Goal: Task Accomplishment & Management: Use online tool/utility

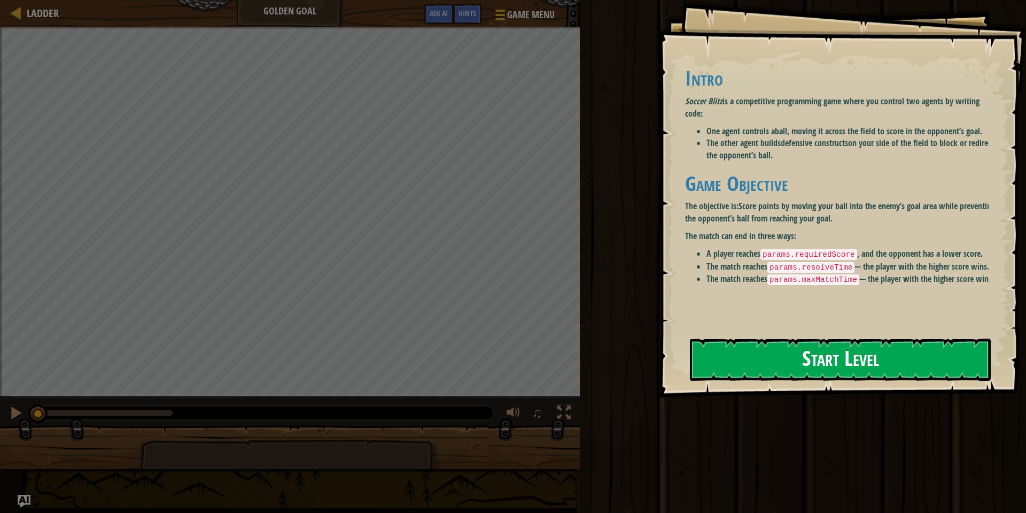
click at [729, 347] on button "Start Level" at bounding box center [840, 359] width 301 height 42
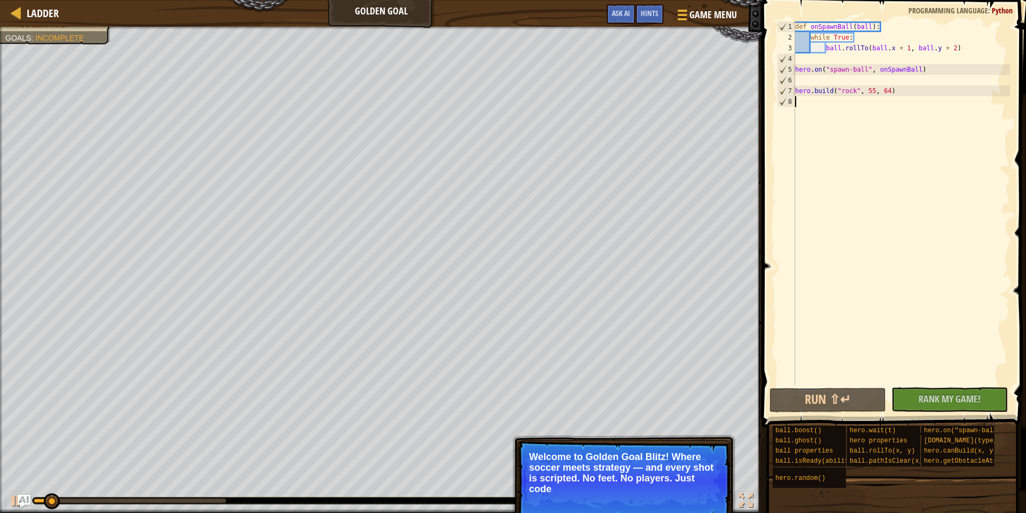
click at [822, 98] on div "def onSpawnBall ( ball ) : while True : ball . rollTo ( ball . x + 1 , ball . y…" at bounding box center [901, 213] width 217 height 385
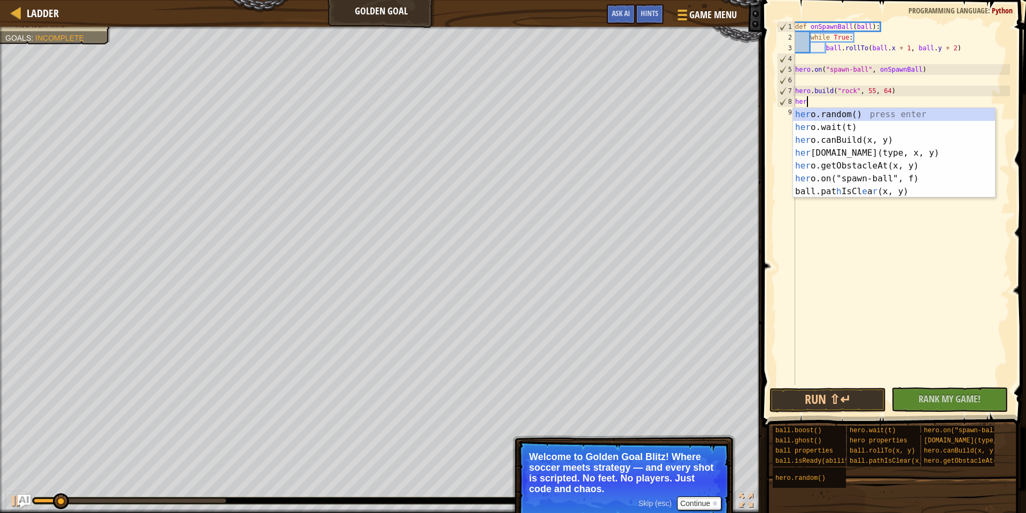
scroll to position [5, 1]
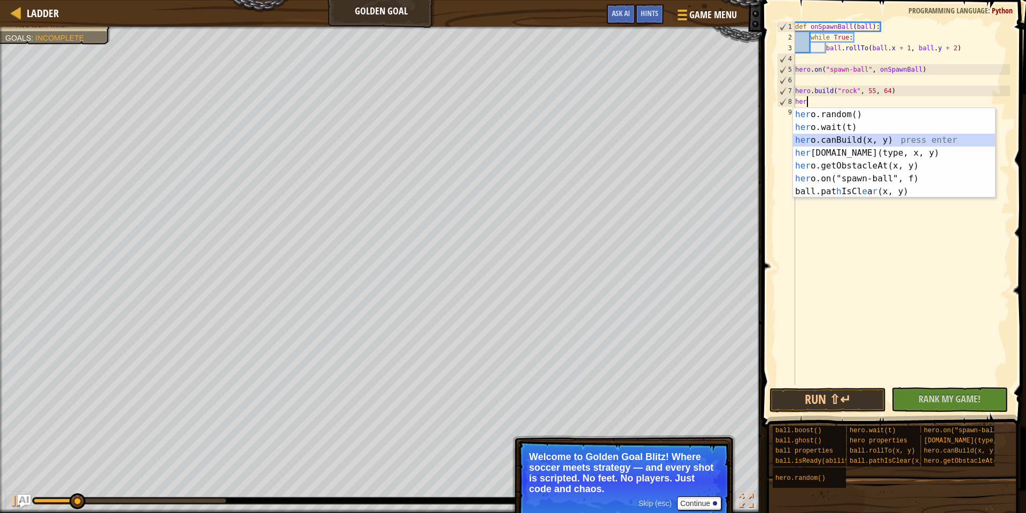
click at [855, 142] on div "her o.random() press enter her o.wait(t) press enter her o.canBuild(x, y) press…" at bounding box center [894, 165] width 202 height 115
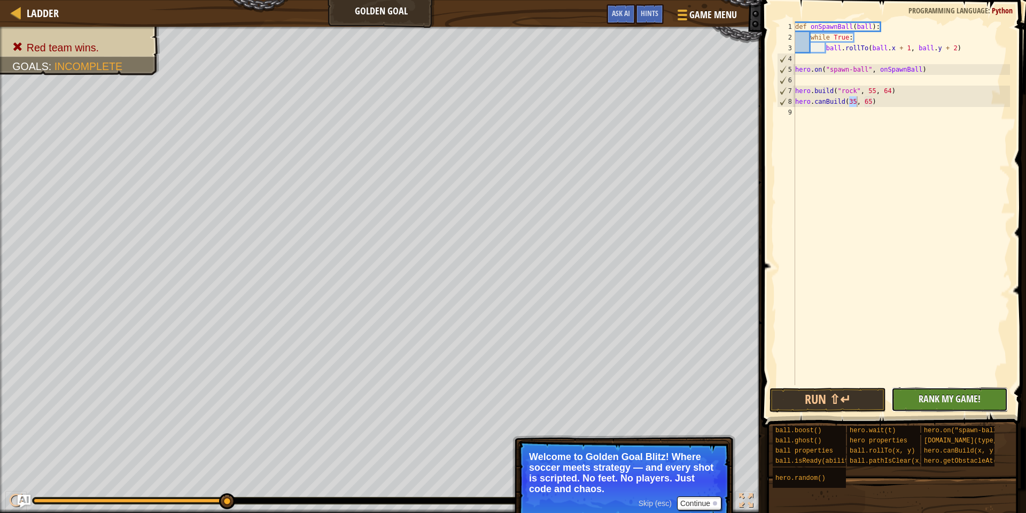
click at [945, 408] on button "No New Code to Rank Rank My Game! Submitting... Submitted for Ranking Failed to…" at bounding box center [949, 399] width 117 height 25
click at [709, 499] on button "Continue" at bounding box center [699, 503] width 44 height 14
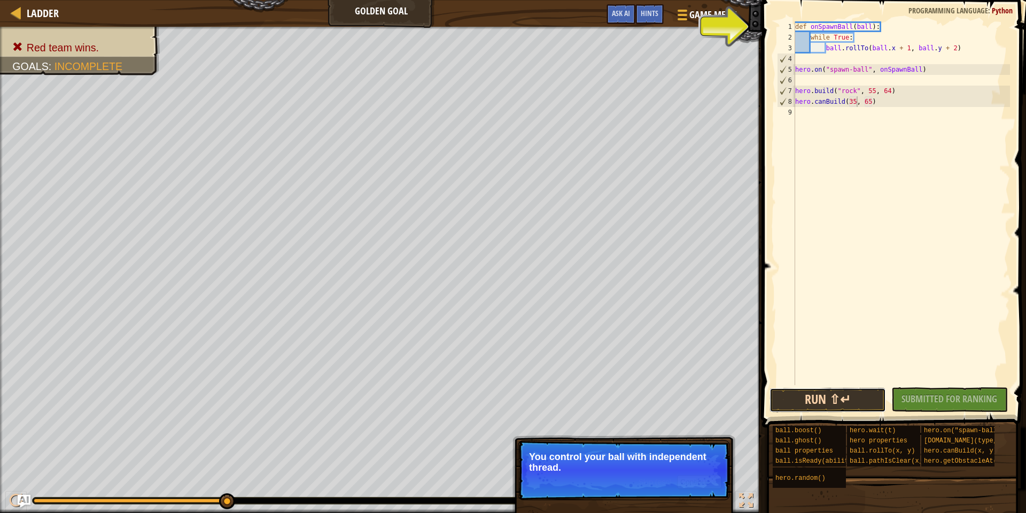
click at [795, 394] on button "Run ⇧↵" at bounding box center [828, 399] width 117 height 25
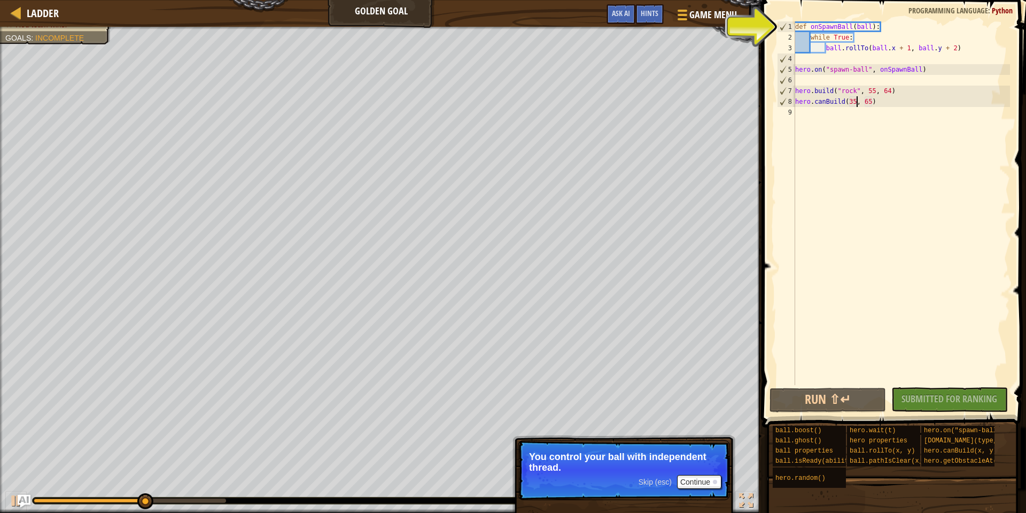
click at [914, 18] on span at bounding box center [895, 198] width 273 height 459
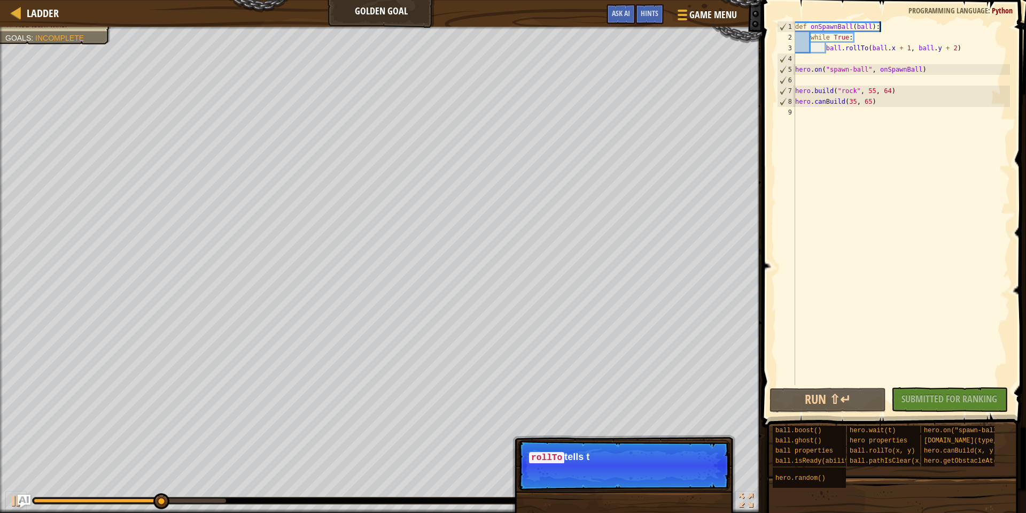
click at [886, 30] on div "def onSpawnBall ( ball ) : while True : ball . rollTo ( ball . x + 1 , ball . y…" at bounding box center [901, 213] width 217 height 385
type textarea "def onSpawnBall(ball):"
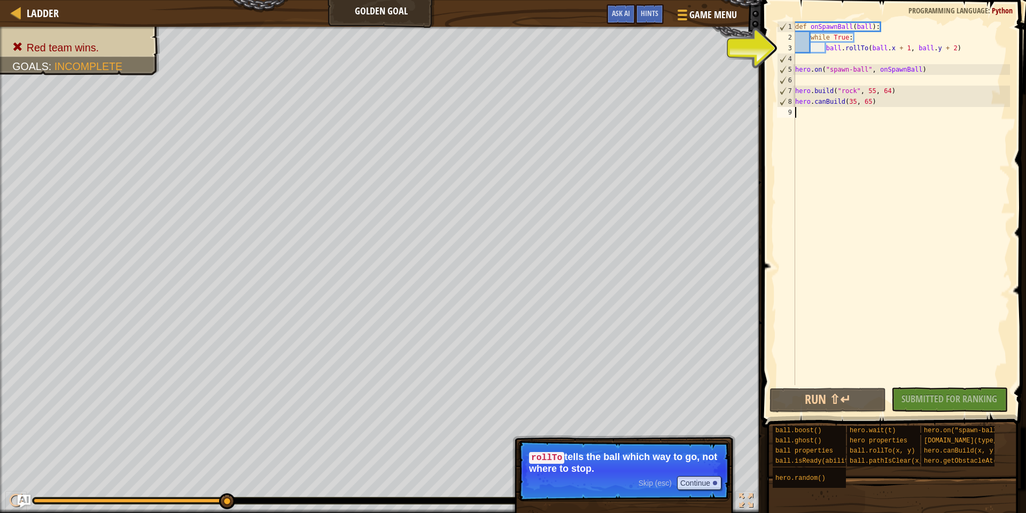
click at [867, 118] on div "def onSpawnBall ( ball ) : while True : ball . rollTo ( ball . x + 1 , ball . y…" at bounding box center [901, 213] width 217 height 385
click at [861, 120] on div "def onSpawnBall ( ball ) : while True : ball . rollTo ( ball . x + 1 , ball . y…" at bounding box center [901, 213] width 217 height 385
drag, startPoint x: 834, startPoint y: 78, endPoint x: 783, endPoint y: 92, distance: 53.2
click at [783, 92] on div "1 2 3 4 5 6 7 8 9 def onSpawnBall ( ball ) : while True : ball . rollTo ( ball …" at bounding box center [892, 202] width 235 height 363
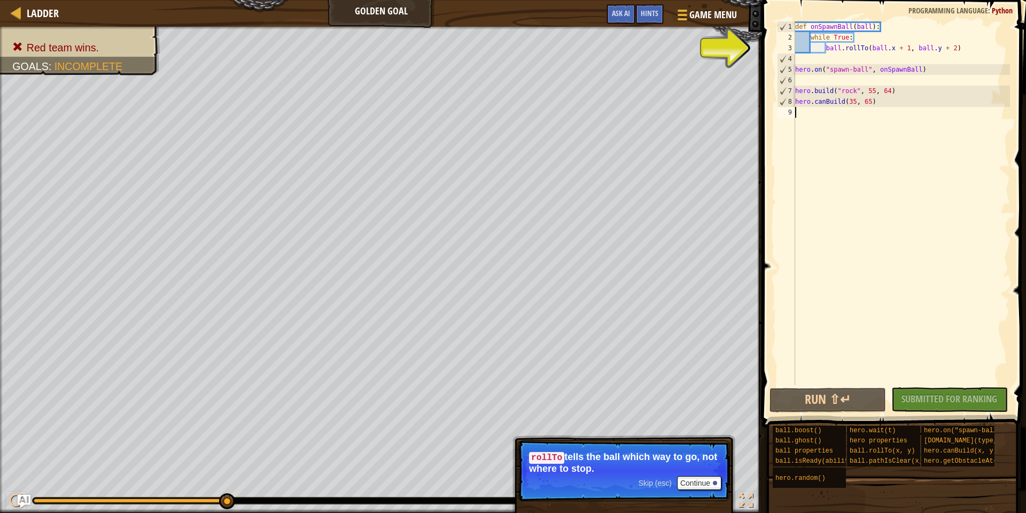
type textarea "[DOMAIN_NAME]("rock", 55, 64)"
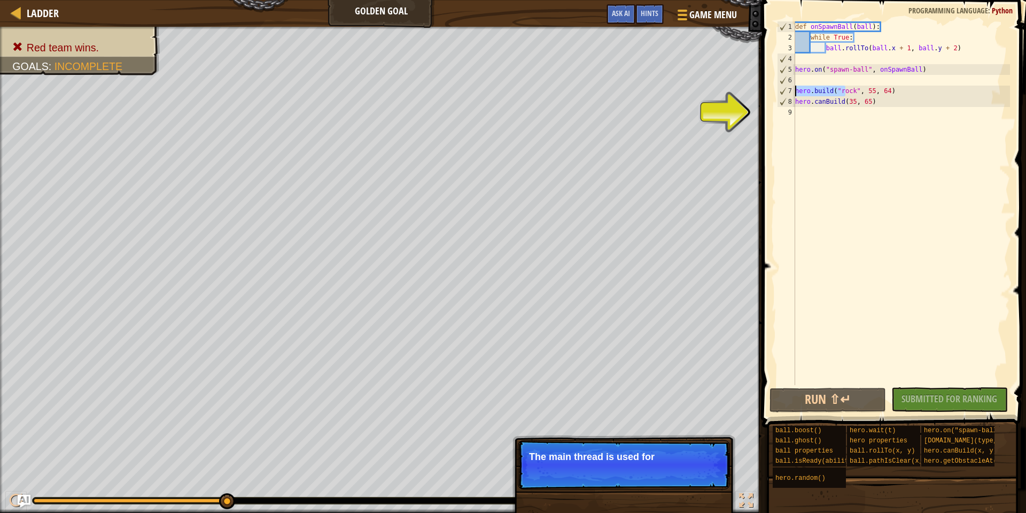
click at [712, 473] on p "Skip (esc) Continue The main thread is used for" at bounding box center [624, 464] width 212 height 49
click at [713, 476] on p "Skip (esc) Continue The main thread is used for the def" at bounding box center [624, 464] width 212 height 49
click at [713, 476] on p "Skip (esc) Continue The main thread is used for the defence." at bounding box center [624, 464] width 212 height 49
click at [715, 476] on p "Skip (esc) Continue The main thread is used for the defence." at bounding box center [624, 464] width 212 height 49
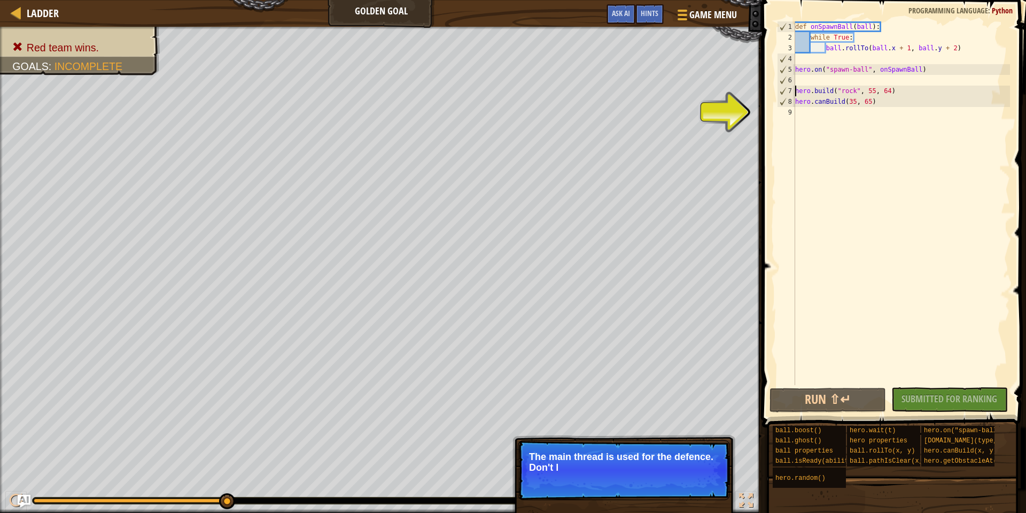
click at [718, 470] on p "The main thread is used for the defence. Don't l" at bounding box center [624, 461] width 190 height 21
drag, startPoint x: 718, startPoint y: 470, endPoint x: 730, endPoint y: 434, distance: 37.7
click at [720, 455] on p "Skip (esc) Continue The main thread is used for the defence. Don't let the" at bounding box center [624, 470] width 212 height 60
click at [710, 478] on button "Continue" at bounding box center [699, 482] width 44 height 14
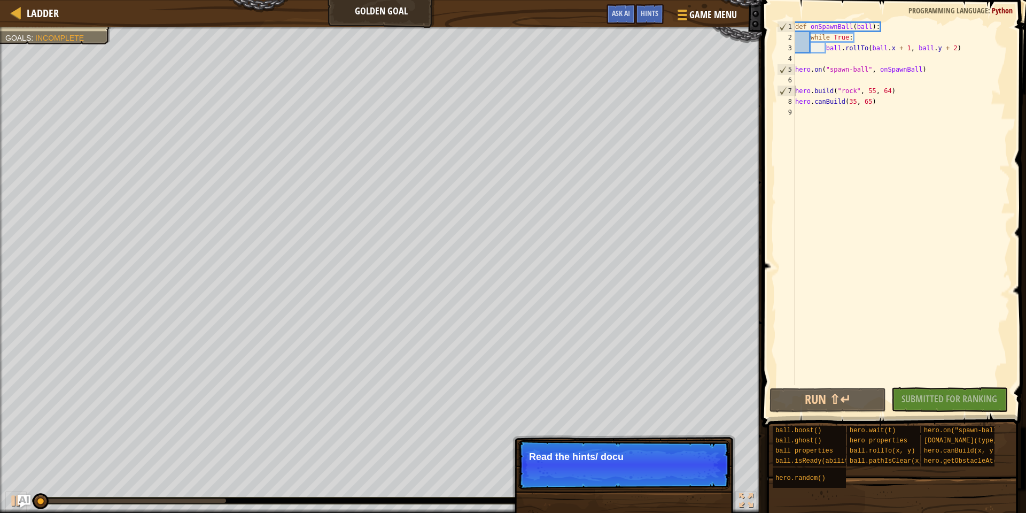
click at [709, 478] on p "Skip (esc) Continue Read the hints/ docu" at bounding box center [624, 464] width 212 height 49
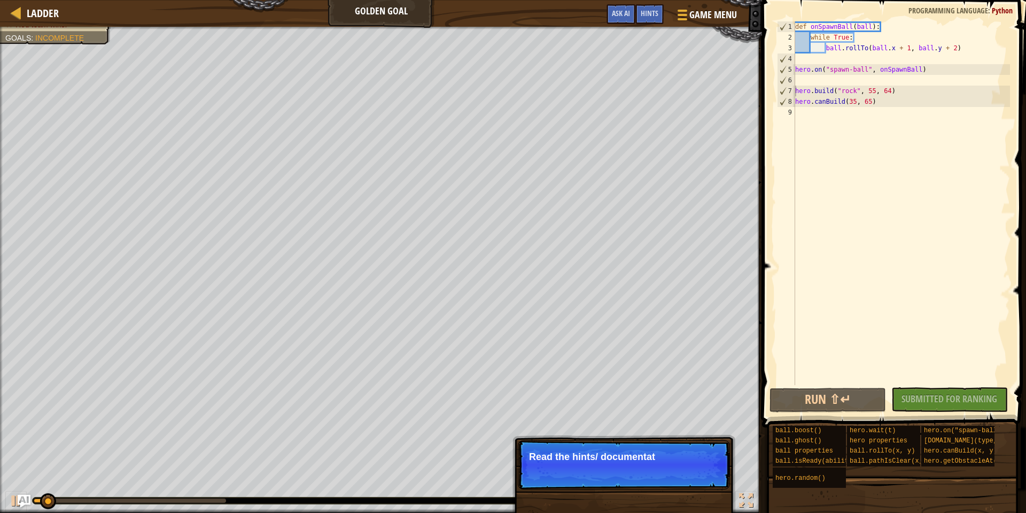
click at [709, 478] on p "Skip (esc) Continue Read the hints/ documentat" at bounding box center [624, 464] width 212 height 49
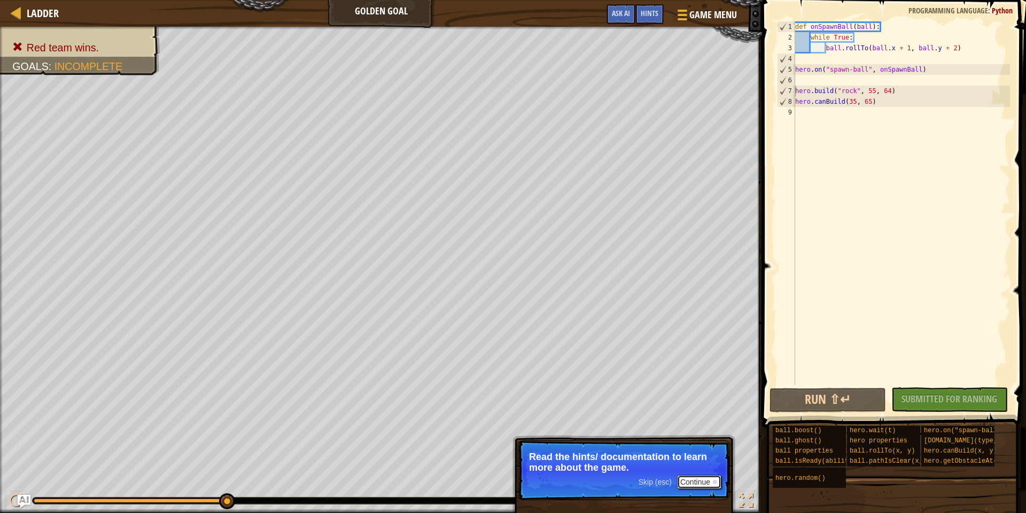
click at [686, 478] on button "Continue" at bounding box center [699, 482] width 44 height 14
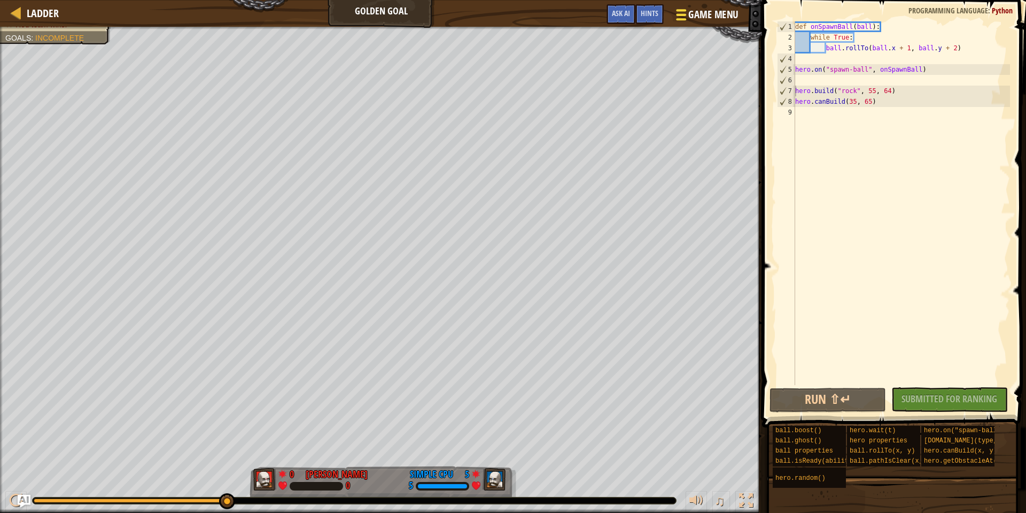
click at [725, 17] on span "Game Menu" at bounding box center [713, 14] width 50 height 14
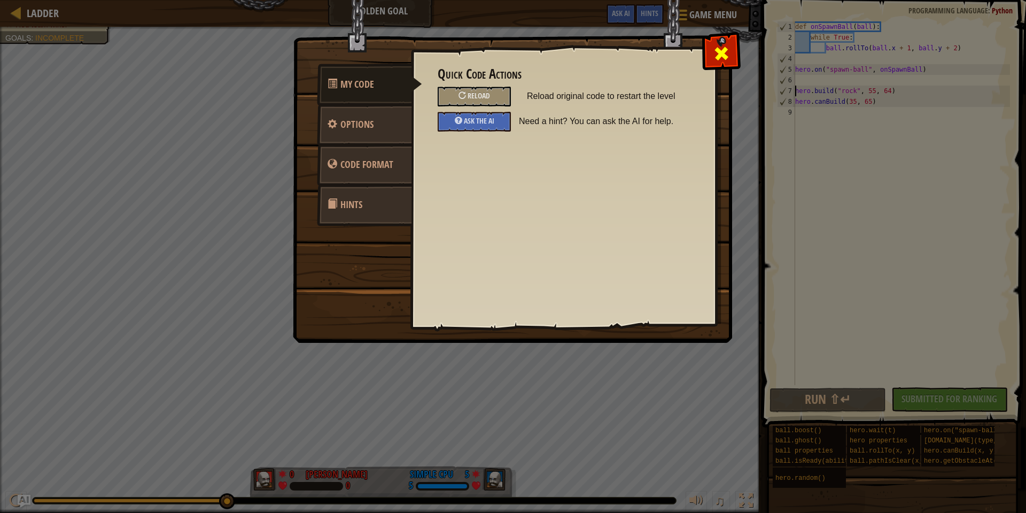
click at [707, 60] on div at bounding box center [721, 51] width 34 height 34
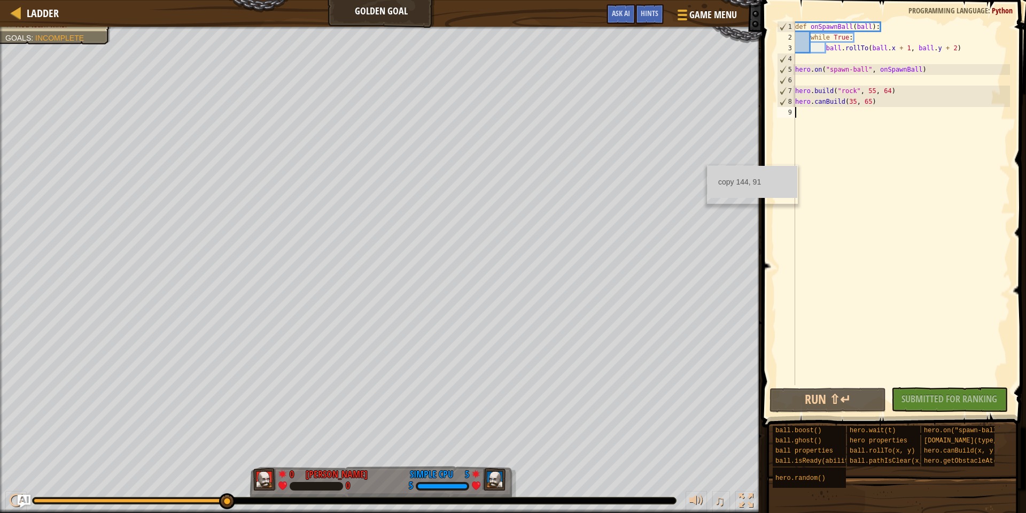
click at [820, 125] on div "def onSpawnBall ( ball ) : while True : ball . rollTo ( ball . x + 1 , ball . y…" at bounding box center [901, 213] width 217 height 385
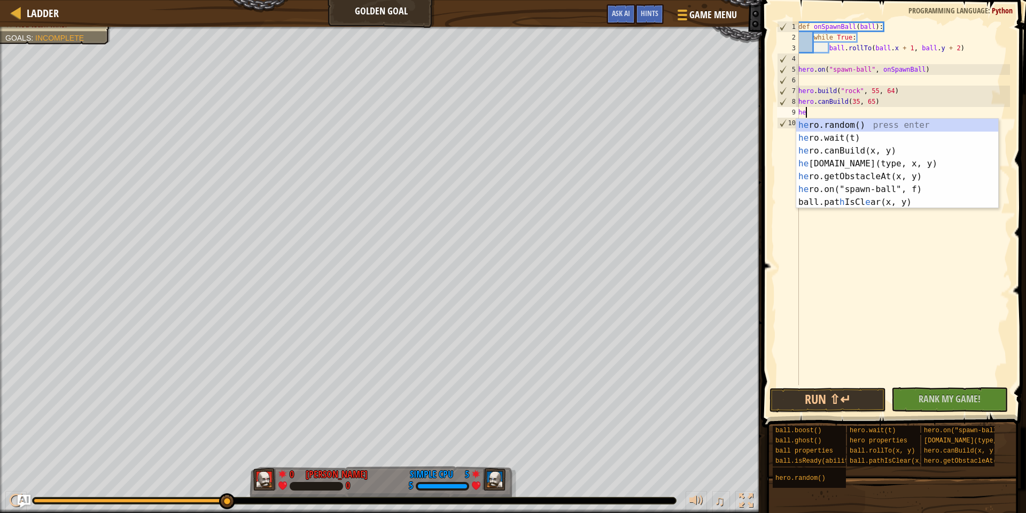
scroll to position [5, 1]
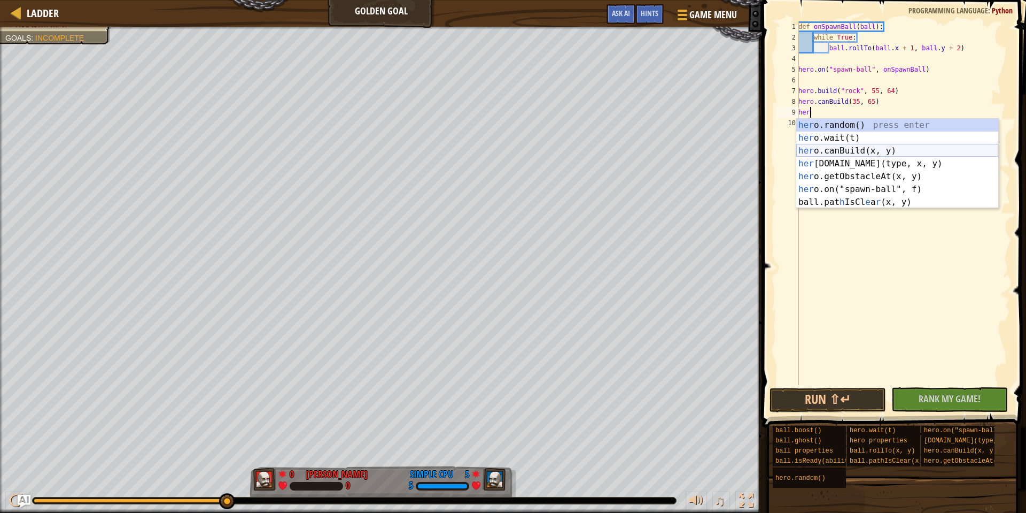
click at [905, 152] on div "her o.random() press enter her o.wait(t) press enter her o.canBuild(x, y) press…" at bounding box center [897, 176] width 202 height 115
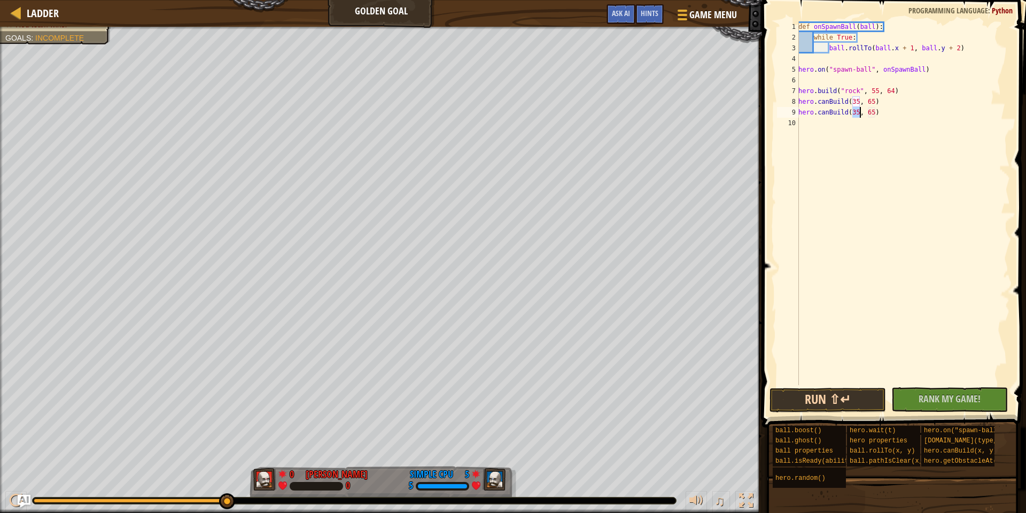
type textarea "hero.canBuild(35, 65)"
drag, startPoint x: 834, startPoint y: 395, endPoint x: 918, endPoint y: 415, distance: 86.3
click at [918, 415] on div "Hints hero.canBuild(35, 65) 1 2 3 4 5 6 7 8 9 10 def onSpawnBall ( ball ) : whi…" at bounding box center [892, 253] width 267 height 507
click at [907, 404] on button "No New Code to Rank Rank My Game! Submitting... Submitted for Ranking Failed to…" at bounding box center [949, 399] width 117 height 25
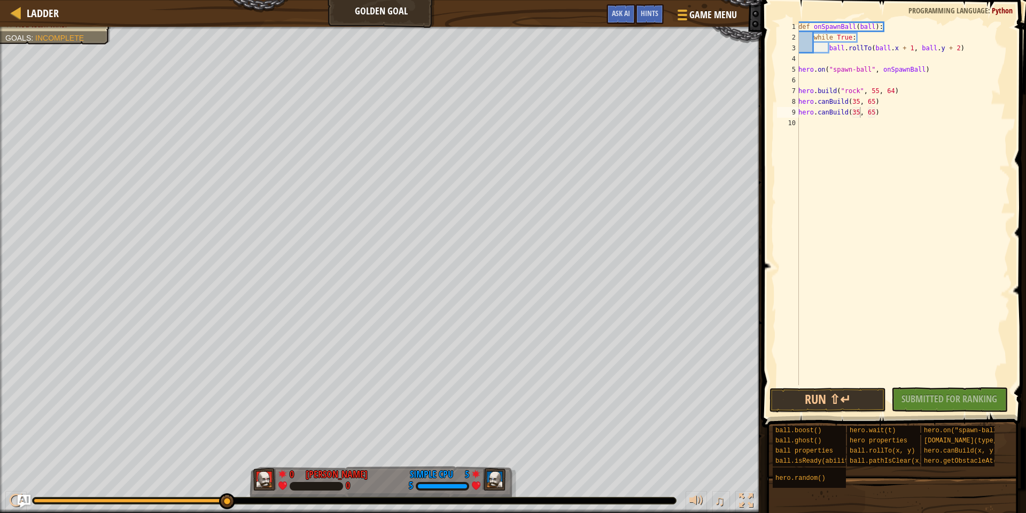
click at [390, 22] on div "Ladder Golden Goal Game Menu Done Hints Ask AI" at bounding box center [381, 13] width 762 height 27
drag, startPoint x: 216, startPoint y: 496, endPoint x: 247, endPoint y: 493, distance: 31.2
click at [247, 493] on div "♫" at bounding box center [381, 498] width 762 height 32
click at [801, 120] on div "def onSpawnBall ( ball ) : while True : ball . rollTo ( ball . x + 1 , ball . y…" at bounding box center [903, 213] width 214 height 385
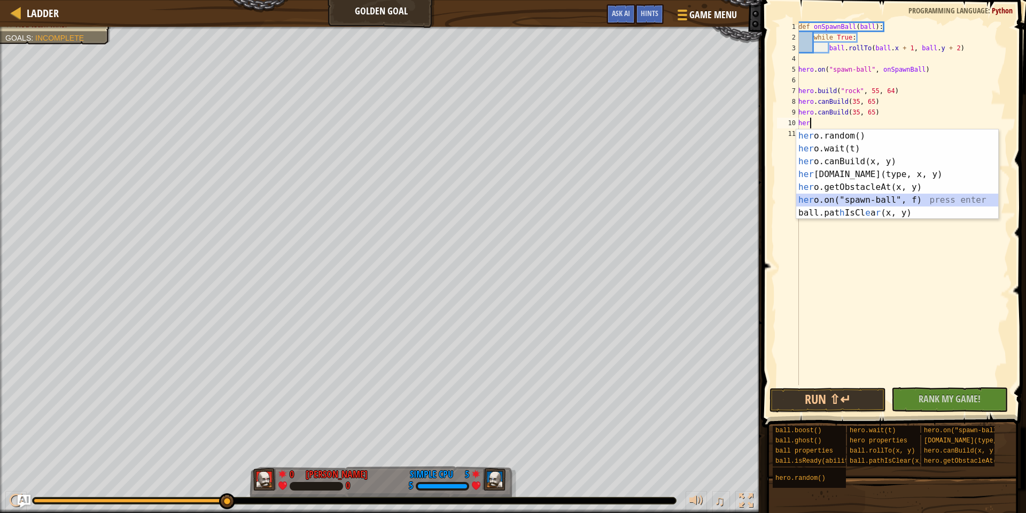
click at [822, 199] on div "her o.random() press enter her o.wait(t) press enter her o.canBuild(x, y) press…" at bounding box center [897, 186] width 202 height 115
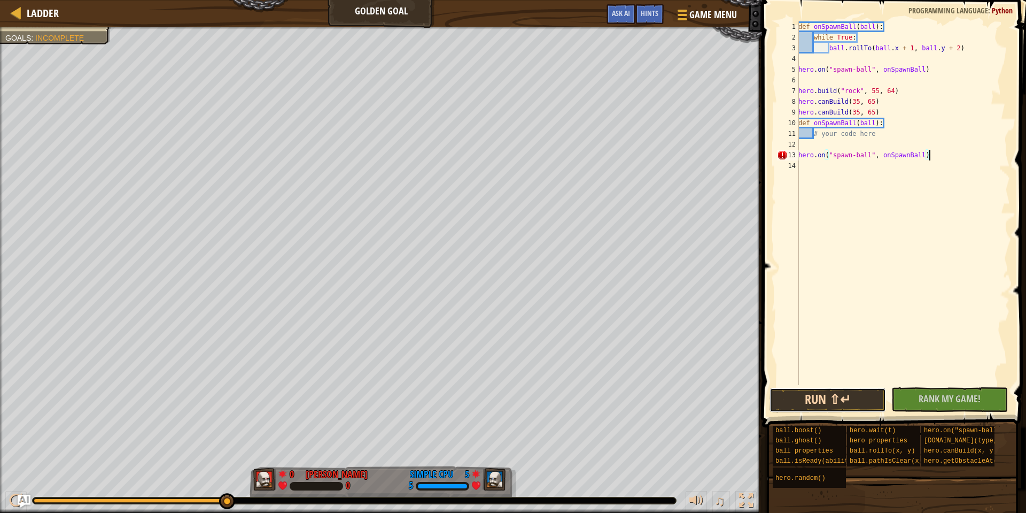
click at [852, 400] on button "Run ⇧↵" at bounding box center [828, 399] width 117 height 25
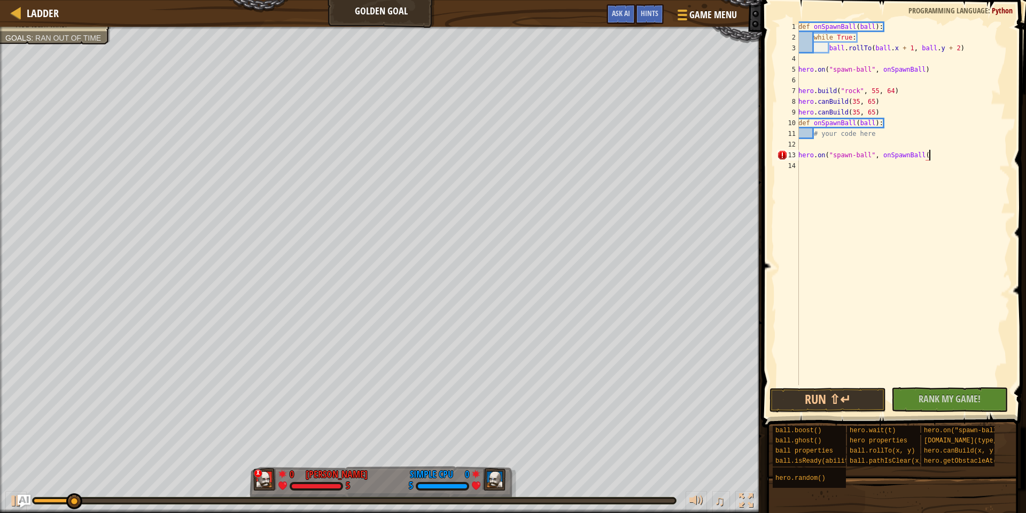
scroll to position [5, 11]
type textarea "hero.on("spawn-ball", onSpawnBall()"
click at [825, 398] on button "Run ⇧↵" at bounding box center [828, 399] width 117 height 25
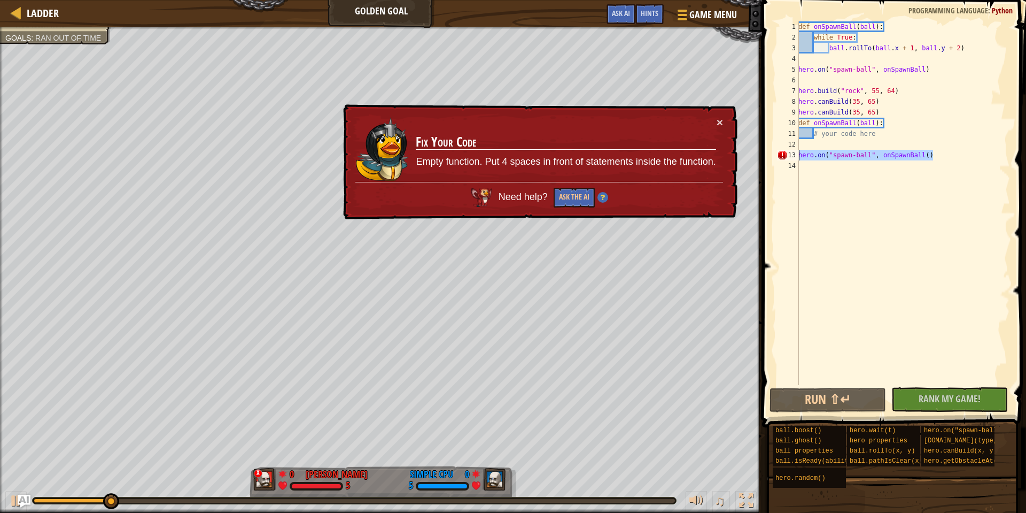
drag, startPoint x: 908, startPoint y: 161, endPoint x: 773, endPoint y: 157, distance: 134.7
click at [774, 158] on div "hero.on("spawn-ball", onSpawnBall() 1 2 3 4 5 6 7 8 9 10 11 12 13 14 def onSpaw…" at bounding box center [892, 234] width 267 height 459
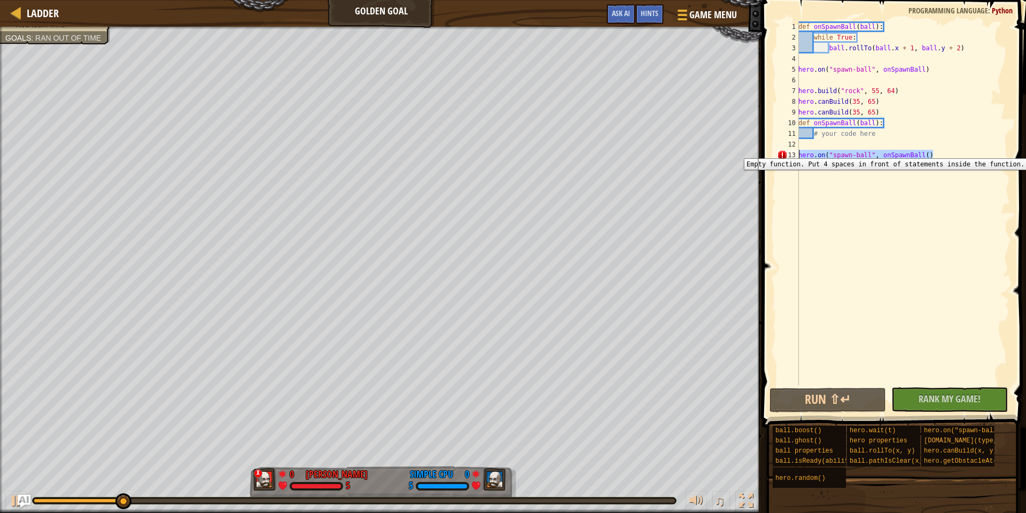
scroll to position [5, 0]
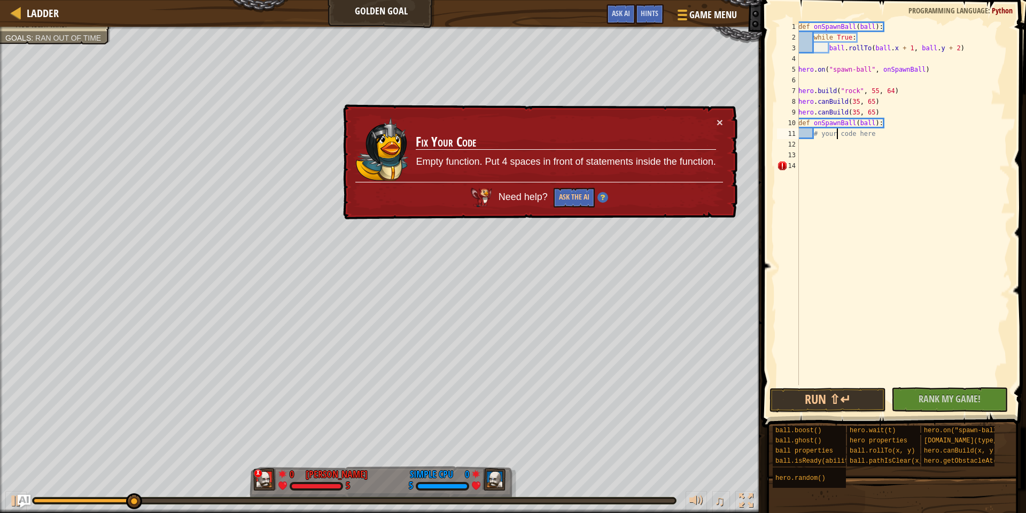
click at [837, 134] on div "def onSpawnBall ( ball ) : while True : ball . rollTo ( ball . x + 1 , ball . y…" at bounding box center [903, 213] width 214 height 385
type textarea "# your code here"
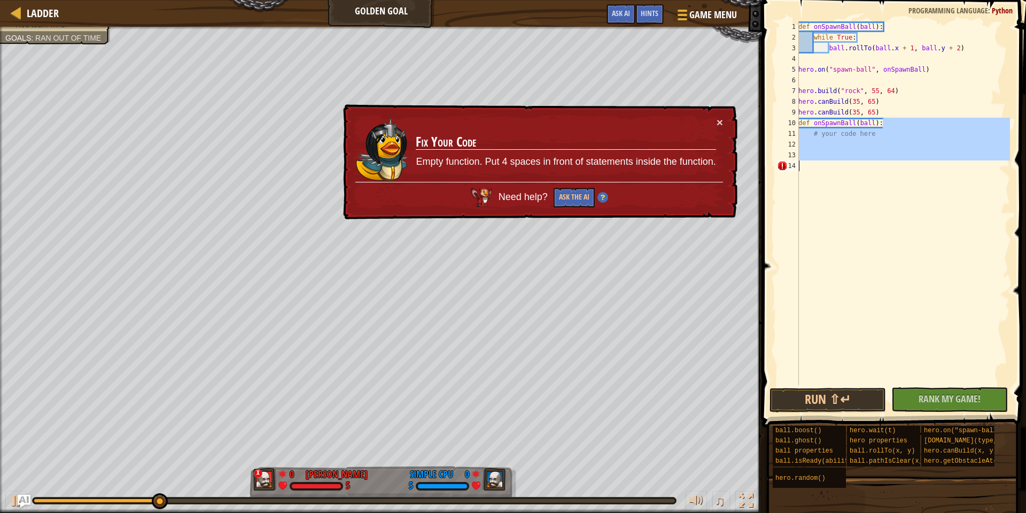
drag, startPoint x: 884, startPoint y: 121, endPoint x: 929, endPoint y: 152, distance: 54.1
click at [926, 160] on div "def onSpawnBall ( ball ) : while True : ball . rollTo ( ball . x + 1 , ball . y…" at bounding box center [903, 213] width 214 height 385
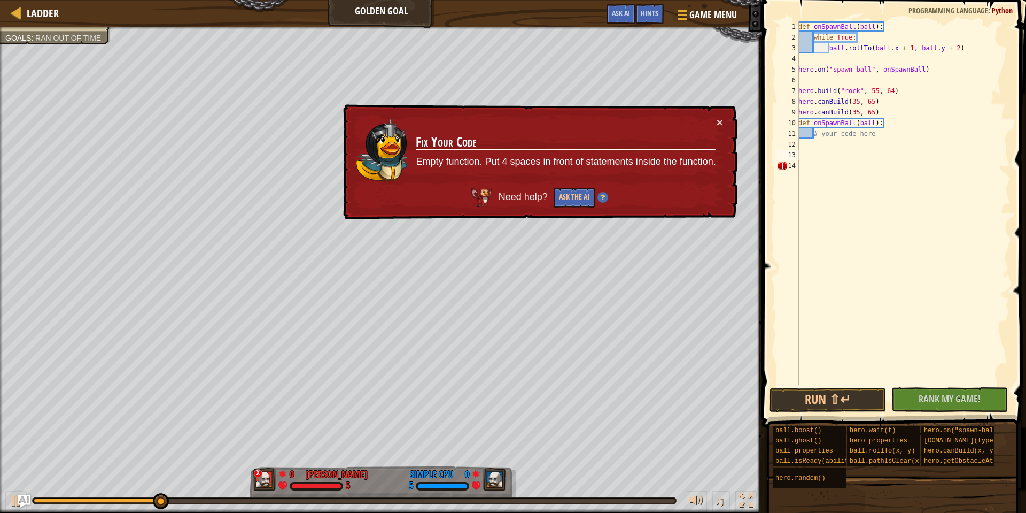
click at [929, 152] on div "def onSpawnBall ( ball ) : while True : ball . rollTo ( ball . x + 1 , ball . y…" at bounding box center [903, 213] width 214 height 385
